Goal: Communication & Community: Answer question/provide support

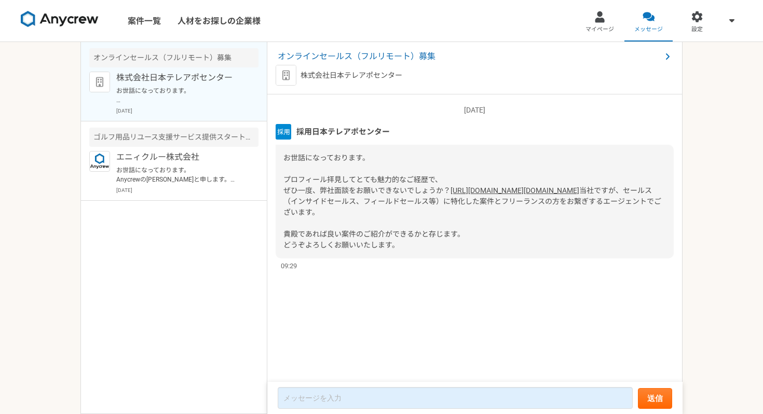
click at [339, 130] on span "採用日本テレアポセンター" at bounding box center [342, 131] width 93 height 11
click at [331, 52] on span "オンラインセールス（フルリモート）募集" at bounding box center [470, 56] width 384 height 12
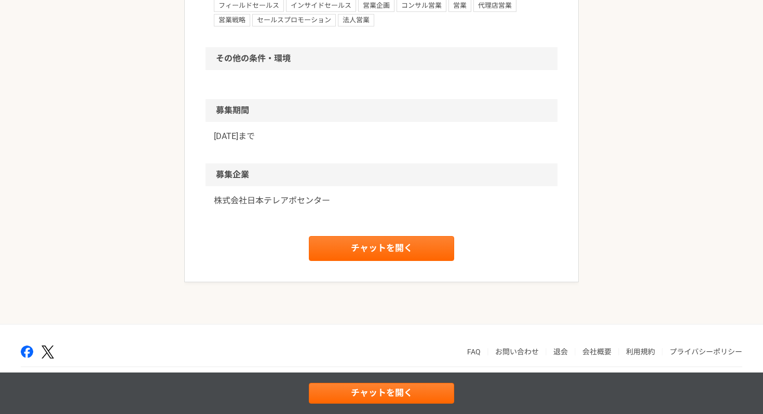
scroll to position [848, 0]
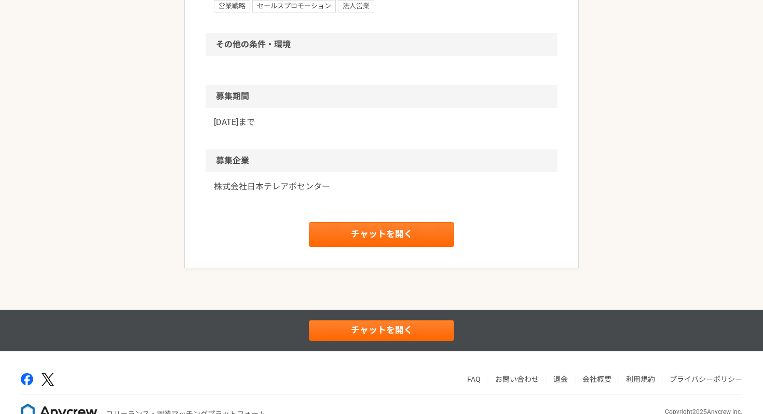
click at [310, 185] on p "株式会社日本テレアポセンター" at bounding box center [381, 187] width 335 height 12
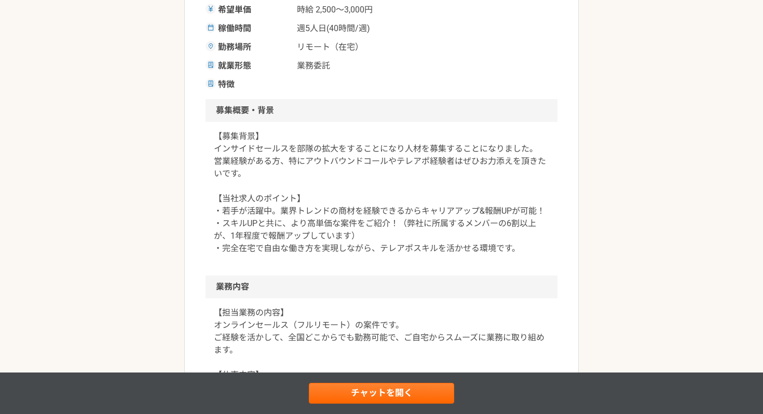
scroll to position [527, 0]
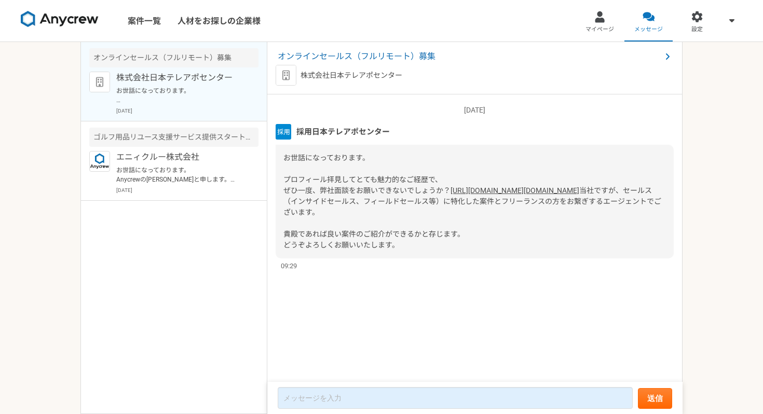
click at [451, 195] on link "[URL][DOMAIN_NAME][DOMAIN_NAME]" at bounding box center [515, 190] width 129 height 8
click at [605, 23] on link "マイページ" at bounding box center [600, 21] width 49 height 42
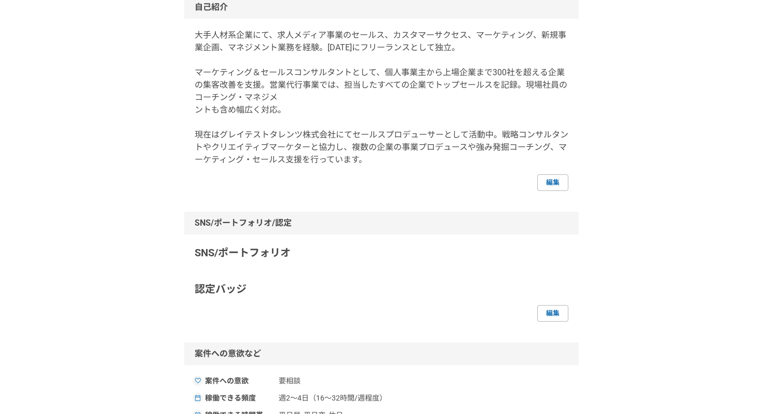
scroll to position [113, 0]
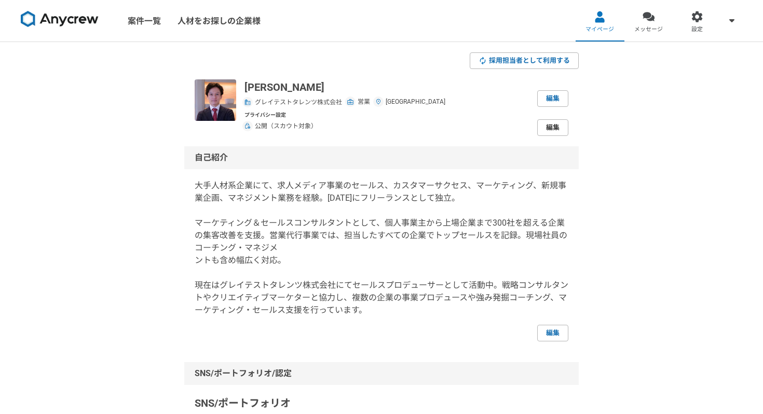
click at [556, 130] on link "編集" at bounding box center [552, 127] width 31 height 17
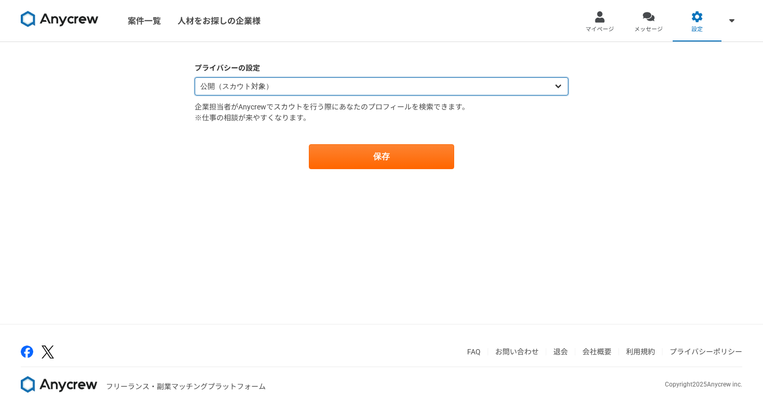
click at [356, 94] on select "公開（スカウト対象） 非公開（スカウト対象外）" at bounding box center [382, 86] width 374 height 18
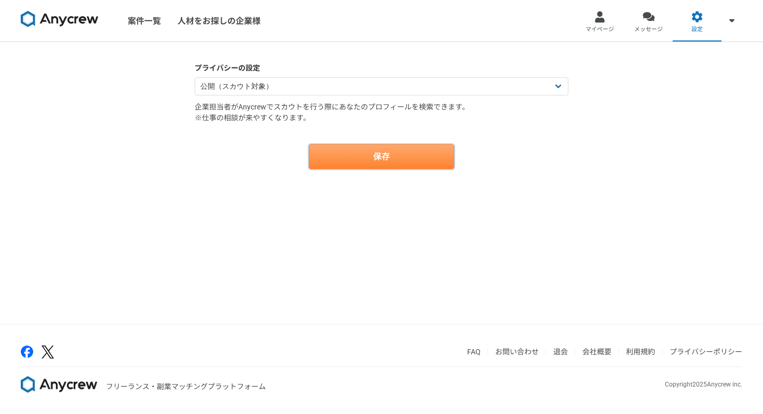
click at [375, 157] on button "保存" at bounding box center [381, 156] width 145 height 25
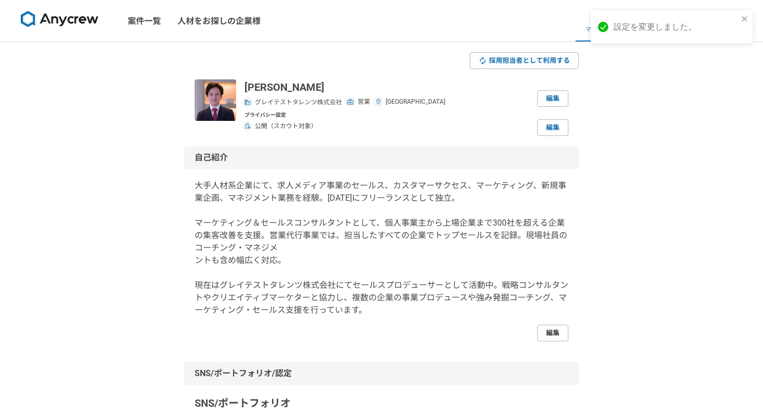
click at [543, 325] on link "編集" at bounding box center [552, 333] width 31 height 17
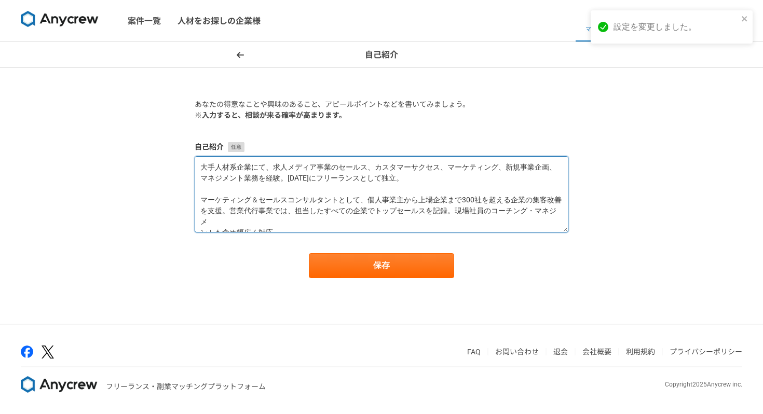
click at [392, 209] on textarea "大手人材系企業にて、求人メディア事業のセールス、カスタマーサクセス、マーケティング、新規事業企画、マネジメント業務を経験。[DATE]にフリーランスとして独立…" at bounding box center [382, 194] width 374 height 76
click at [413, 219] on textarea "大手人材系企業にて、求人メディア事業のセールス、カスタマーサクセス、マーケティング、新規事業企画、マネジメント業務を経験。[DATE]にフリーランスとして独立…" at bounding box center [382, 194] width 374 height 76
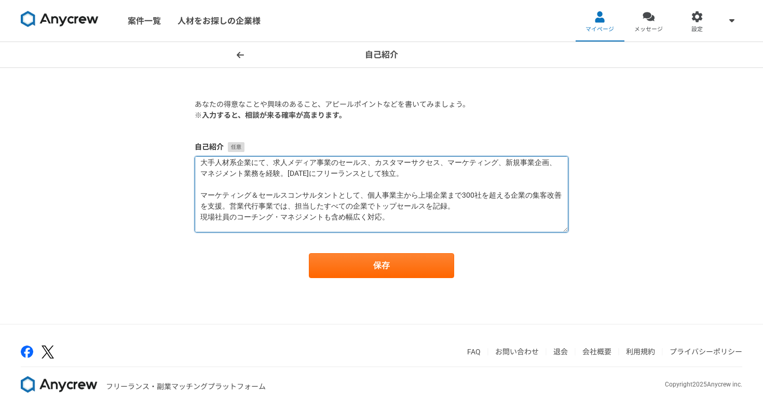
scroll to position [44, 0]
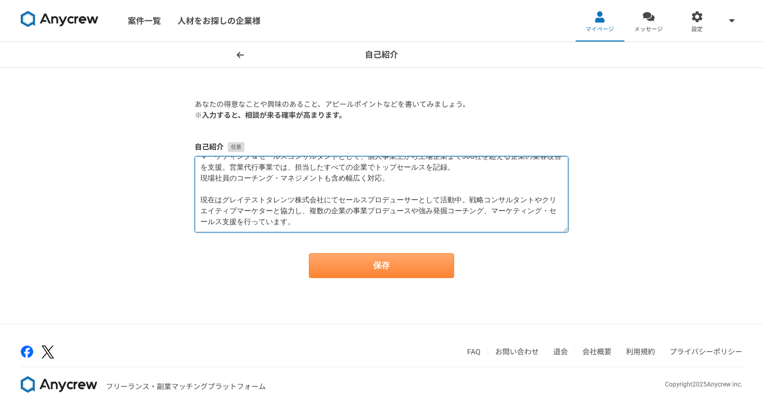
type textarea "大手人材系企業にて、求人メディア事業のセールス、カスタマーサクセス、マーケティング、新規事業企画、マネジメント業務を経験。[DATE]にフリーランスとして独立…"
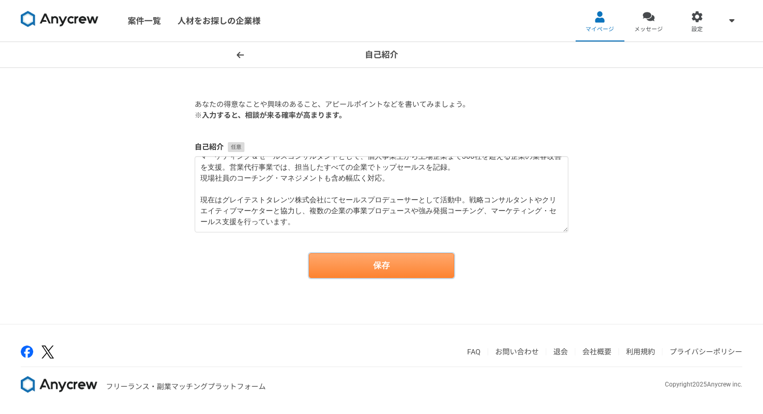
click at [407, 263] on button "保存" at bounding box center [381, 265] width 145 height 25
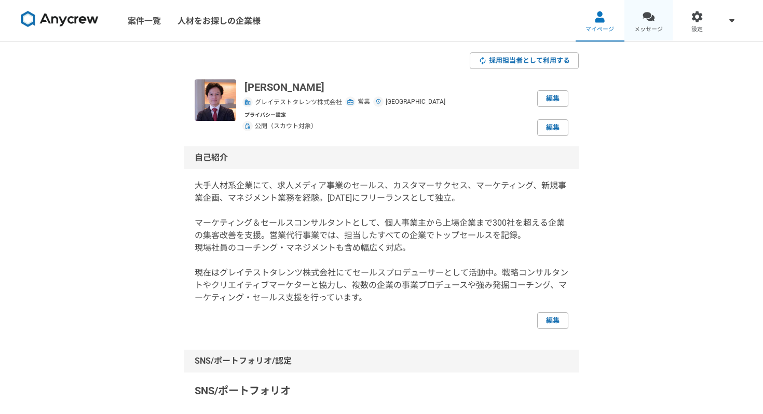
click at [653, 18] on div at bounding box center [649, 17] width 12 height 12
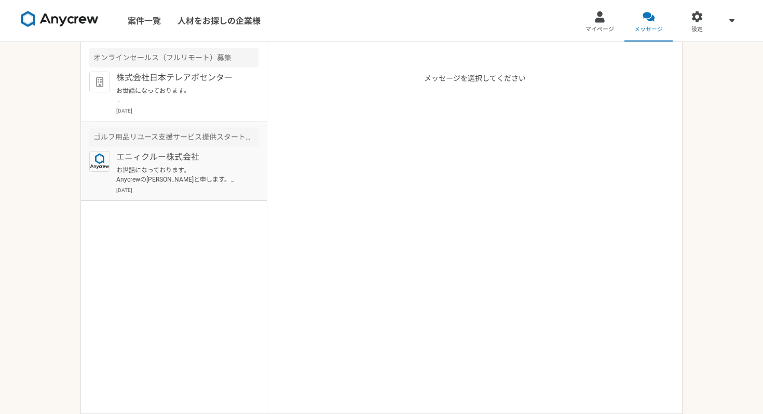
click at [201, 151] on article "ゴルフ用品リユース支援サービス提供スタートアップ　カスタマーサクセス（店舗営業） エニィクルー株式会社 お世話になっております。 Anycrewの[PERSO…" at bounding box center [174, 160] width 186 height 79
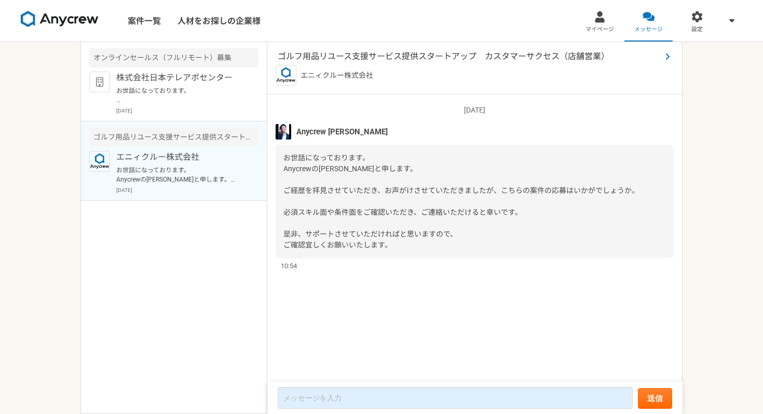
click at [343, 58] on span "ゴルフ用品リユース支援サービス提供スタートアップ　カスタマーサクセス（店舗営業）" at bounding box center [470, 56] width 384 height 12
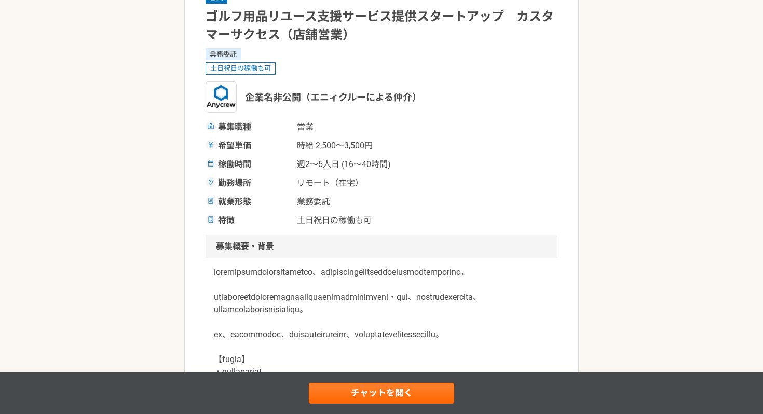
scroll to position [94, 0]
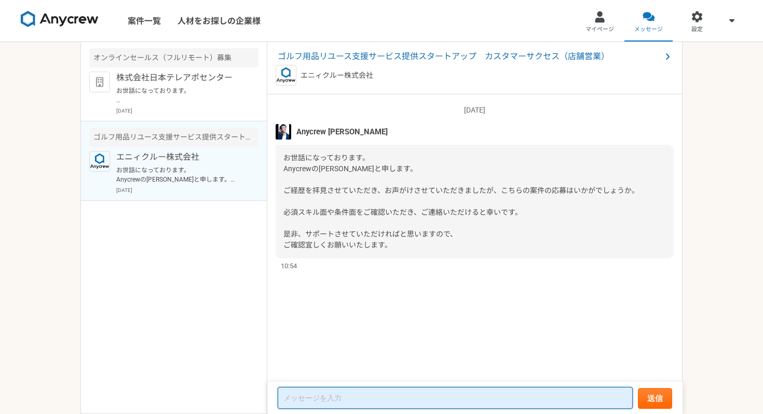
click at [363, 392] on textarea at bounding box center [455, 398] width 355 height 22
type textarea "ご連絡ありがとうございます。"
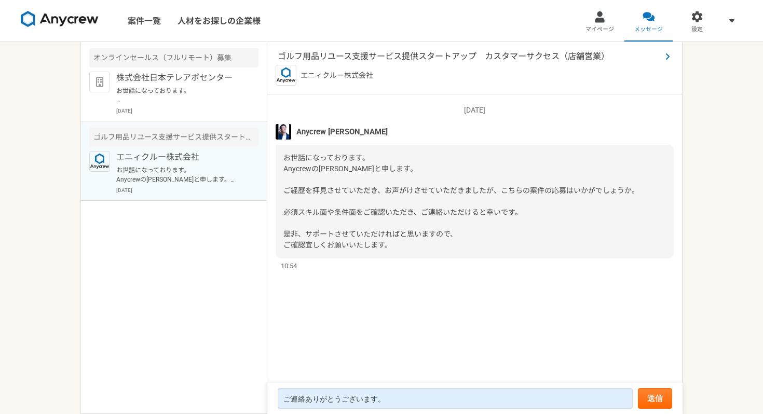
click at [357, 53] on span "ゴルフ用品リユース支援サービス提供スタートアップ　カスタマーサクセス（店舗営業）" at bounding box center [470, 56] width 384 height 12
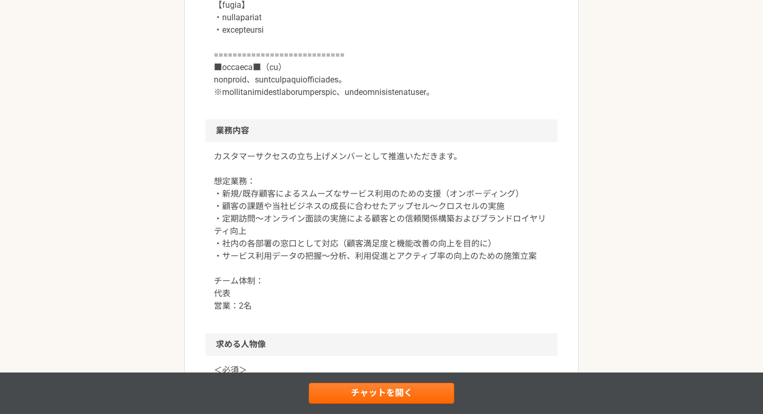
scroll to position [447, 0]
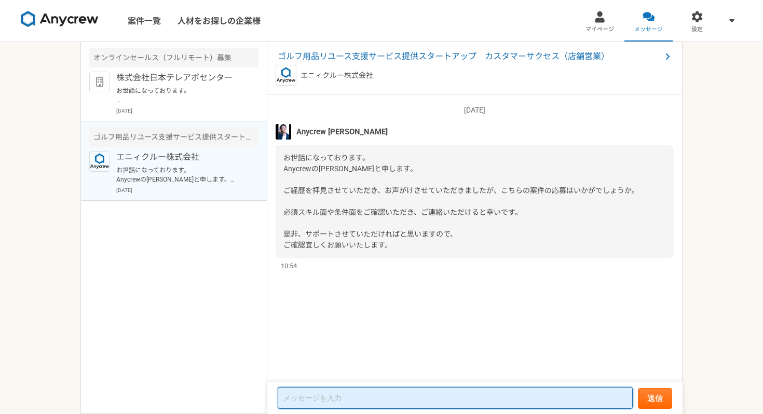
click at [337, 395] on textarea at bounding box center [455, 398] width 355 height 22
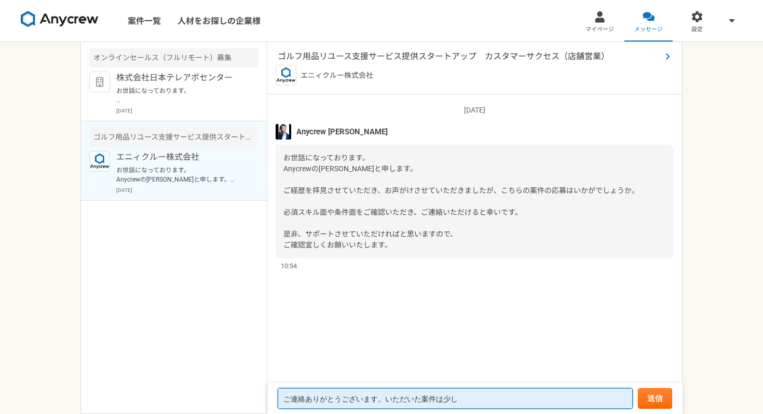
type textarea "ご連絡ありがとうございます。いただいた案件は少し"
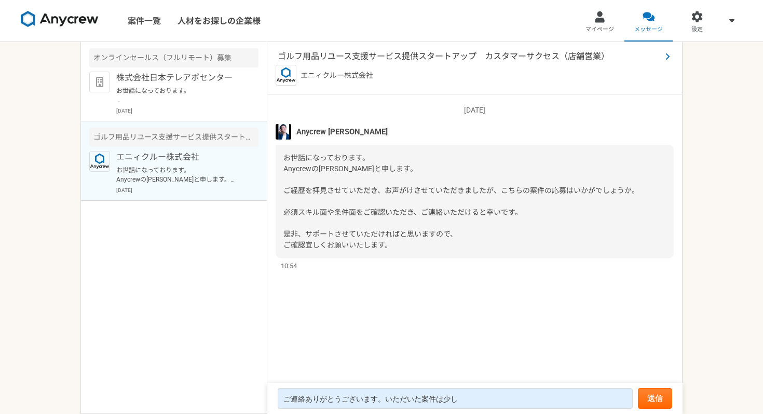
click at [362, 58] on span "ゴルフ用品リユース支援サービス提供スタートアップ　カスタマーサクセス（店舗営業）" at bounding box center [470, 56] width 384 height 12
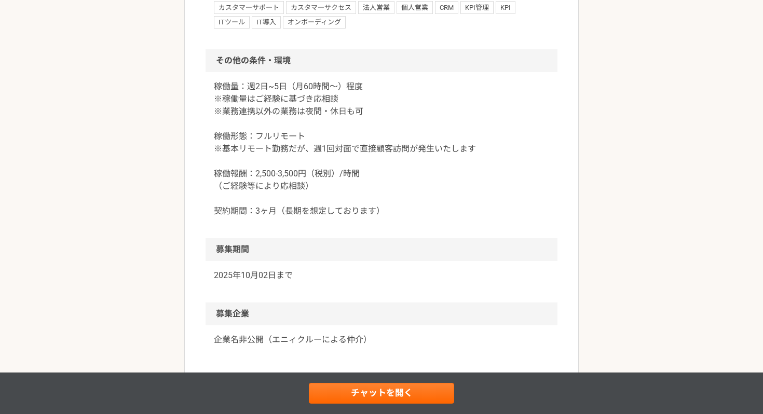
scroll to position [1000, 0]
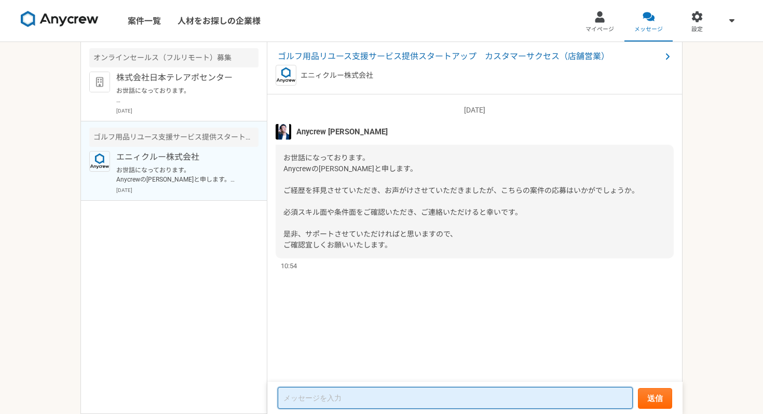
click at [356, 393] on textarea at bounding box center [455, 398] width 355 height 22
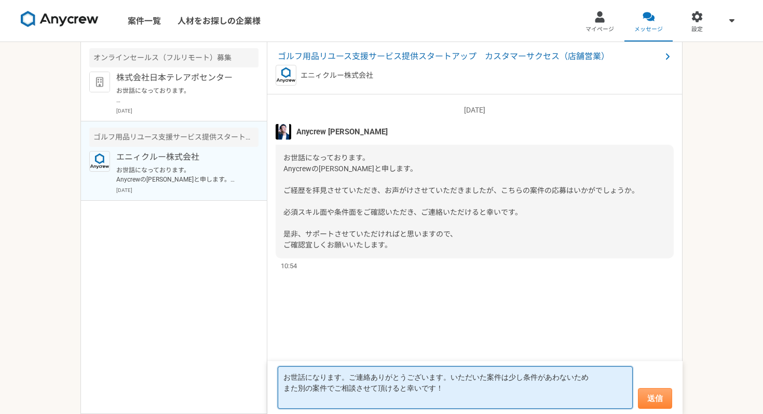
type textarea "お世話になります。ご連絡ありがとうございます。いただいた案件は少し条件があわないため また別の案件でご相談させて頂けると幸いです！"
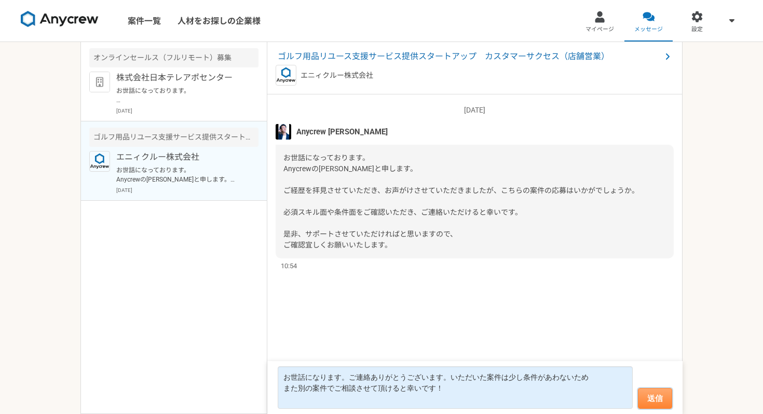
click at [647, 398] on button "送信" at bounding box center [655, 398] width 34 height 21
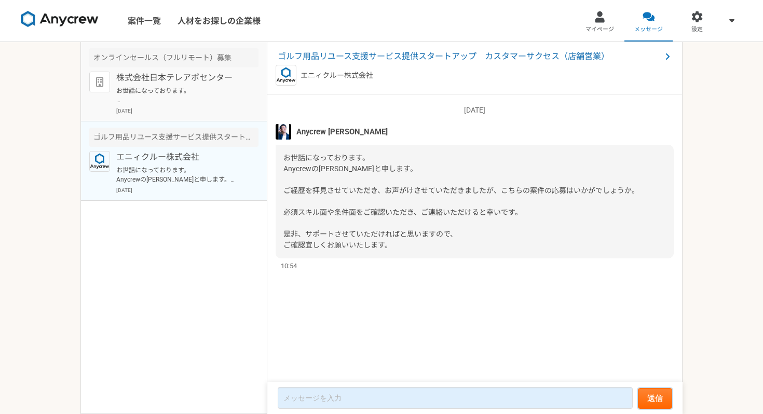
scroll to position [7, 0]
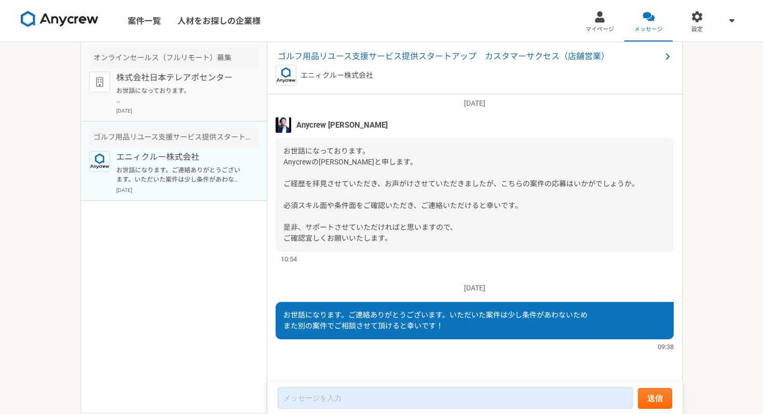
click at [183, 76] on p "株式会社日本テレアポセンター" at bounding box center [180, 78] width 128 height 12
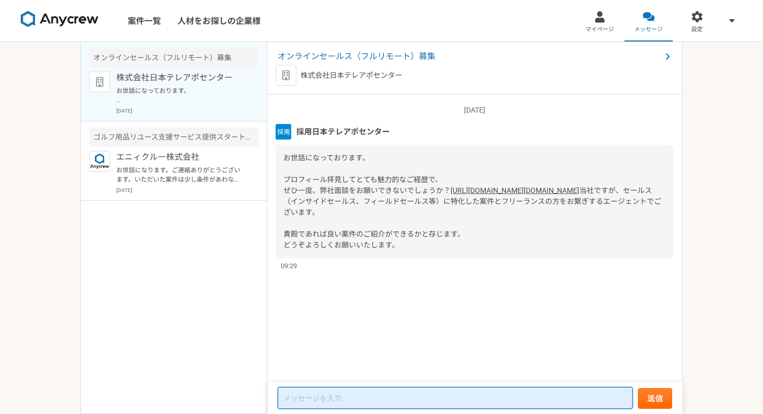
click at [332, 397] on textarea at bounding box center [455, 398] width 355 height 22
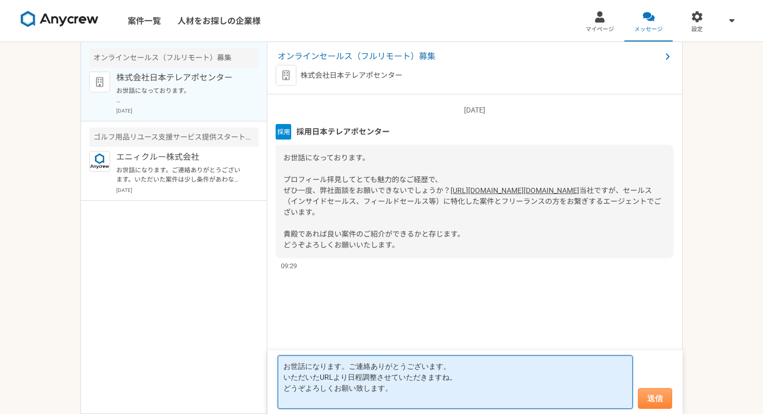
type textarea "お世話になります。ご連絡ありがとうございます。 いただいたURLより日程調整させていただきますね。 どうぞよろしくお願い致します。"
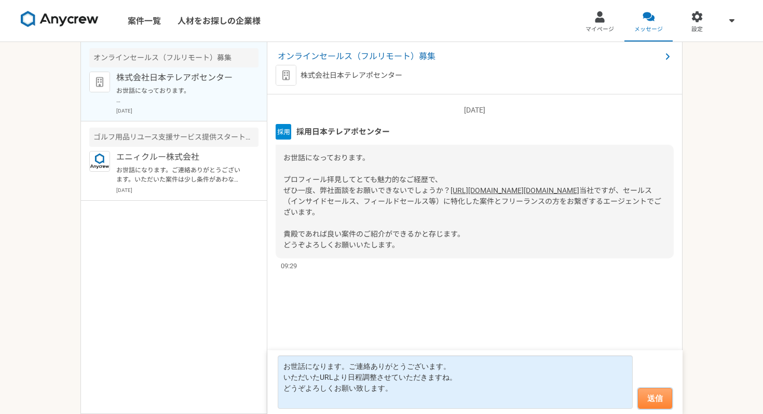
click at [645, 398] on button "送信" at bounding box center [655, 398] width 34 height 21
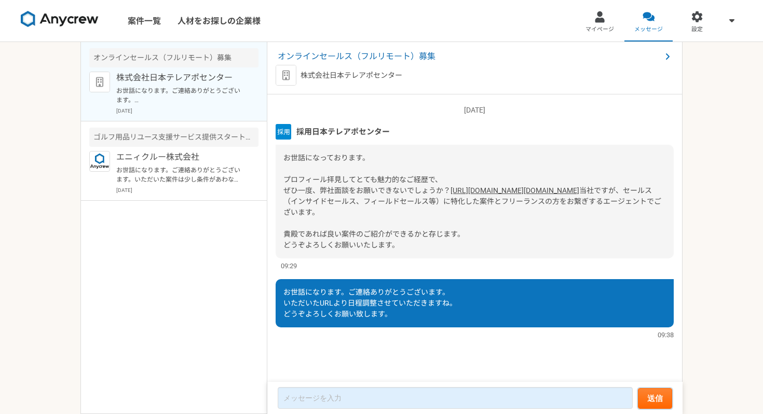
scroll to position [10, 0]
click at [59, 18] on img at bounding box center [60, 19] width 78 height 17
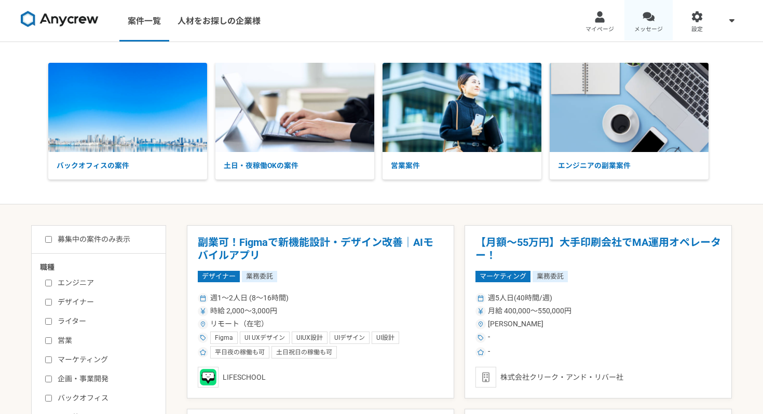
click at [653, 20] on div at bounding box center [649, 17] width 12 height 12
click at [699, 22] on div at bounding box center [697, 17] width 12 height 12
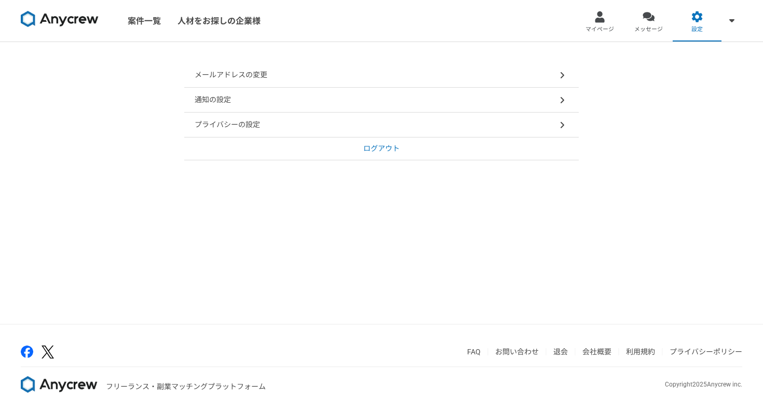
click at [598, 351] on link "会社概要" at bounding box center [596, 352] width 29 height 8
click at [59, 22] on img at bounding box center [60, 19] width 78 height 17
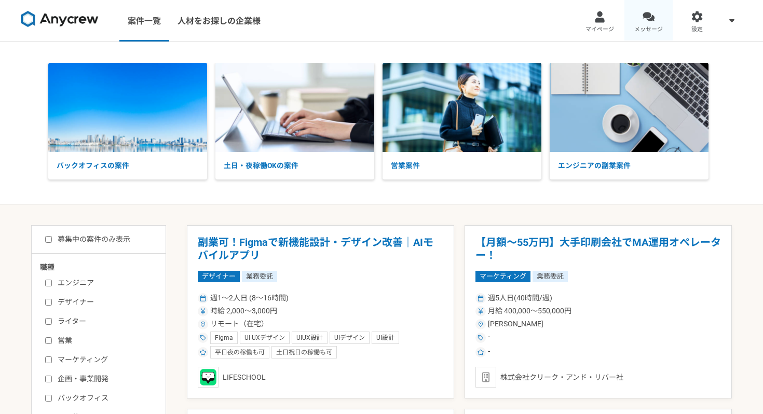
click at [656, 24] on link "メッセージ" at bounding box center [648, 21] width 49 height 42
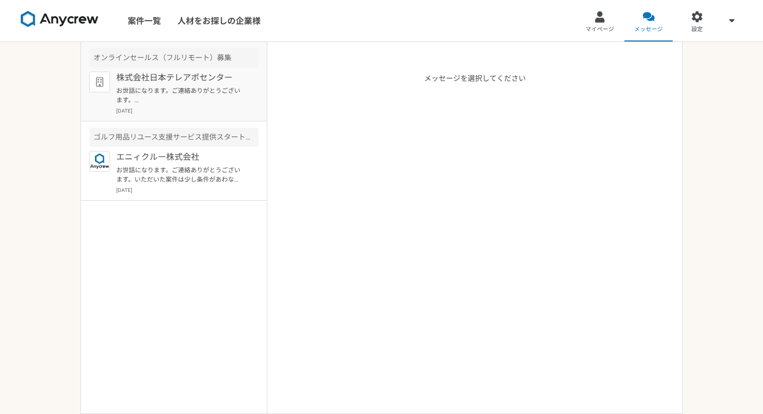
click at [153, 97] on p "お世話になります。ご連絡ありがとうございます。 いただいたURLより日程調整させていただきますね。 どうぞよろしくお願い致します。" at bounding box center [180, 95] width 128 height 19
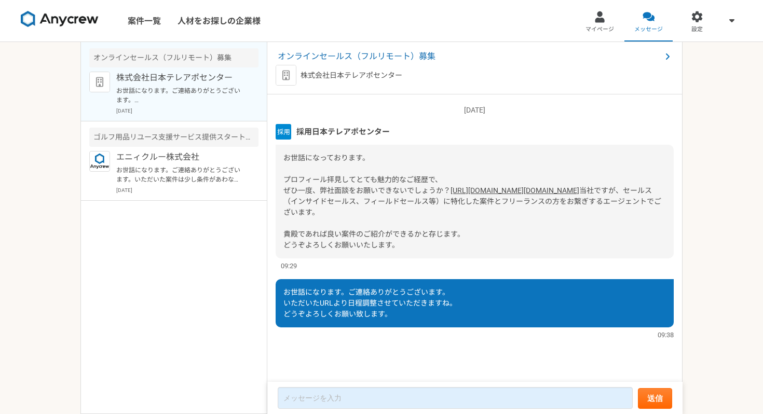
scroll to position [10, 0]
click at [354, 199] on div "お世話になっております。 プロフィール拝見してとても魅力的なご経歴で、 ぜひ一度、弊社面談をお願いできないでしょうか？ [URL][DOMAIN_NAME][…" at bounding box center [475, 202] width 398 height 114
click at [451, 194] on link "[URL][DOMAIN_NAME][DOMAIN_NAME]" at bounding box center [515, 190] width 129 height 8
click at [338, 209] on span "当社ですが、セールス（インサイドセールス、フィールドセールス等）に特化した案件とフリーランスの方をお繋ぎするエージェントでございます。 貴殿であれば良い案件の…" at bounding box center [472, 217] width 378 height 63
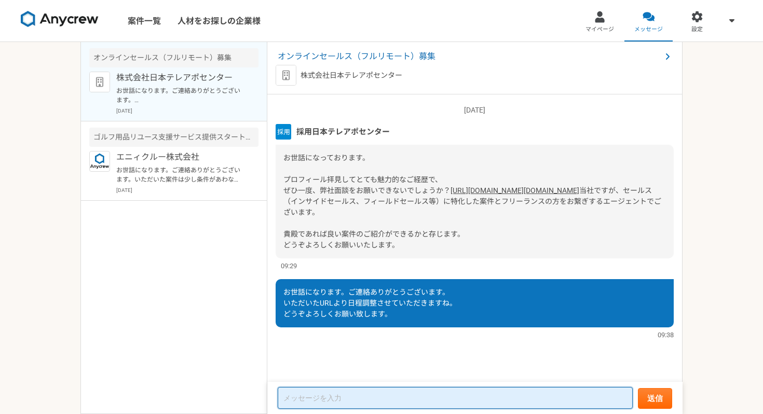
click at [383, 392] on textarea at bounding box center [455, 398] width 355 height 22
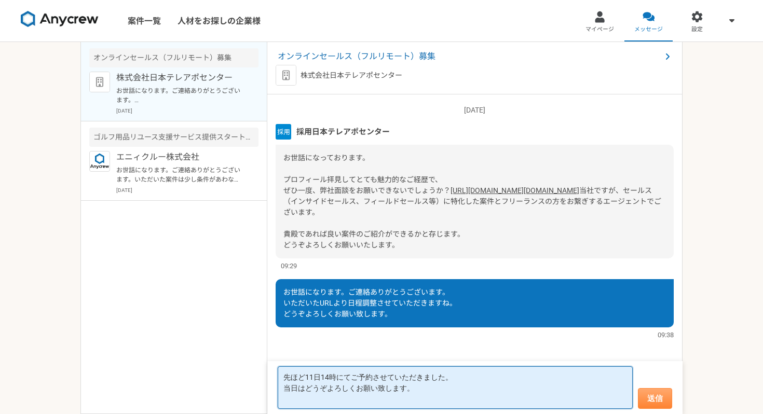
type textarea "先ほど11日14時にてご予約させていただきました。 当日はどうぞよろしくお願い致します。"
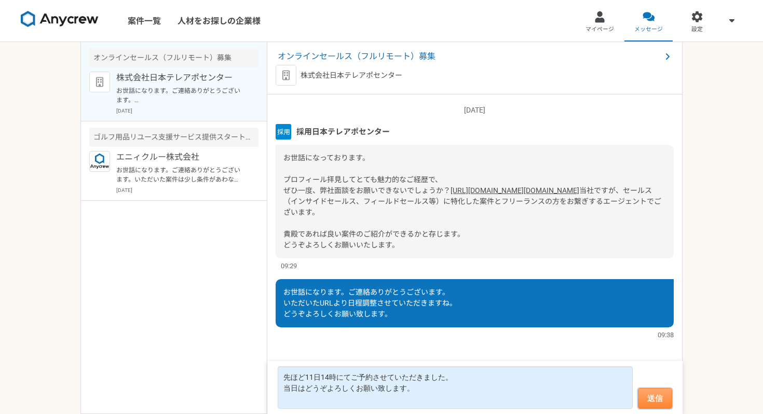
click at [646, 396] on button "送信" at bounding box center [655, 398] width 34 height 21
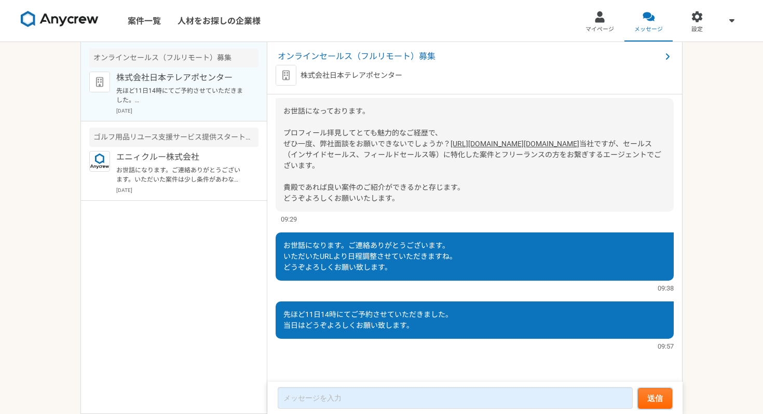
scroll to position [0, 0]
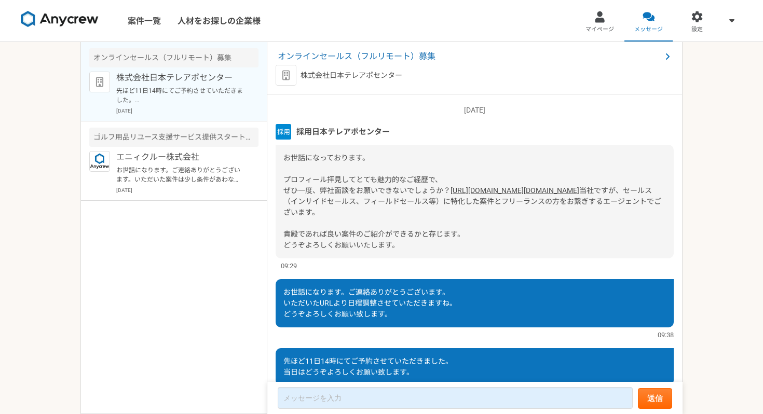
click at [33, 19] on img at bounding box center [60, 19] width 78 height 17
